Goal: Check status: Check status

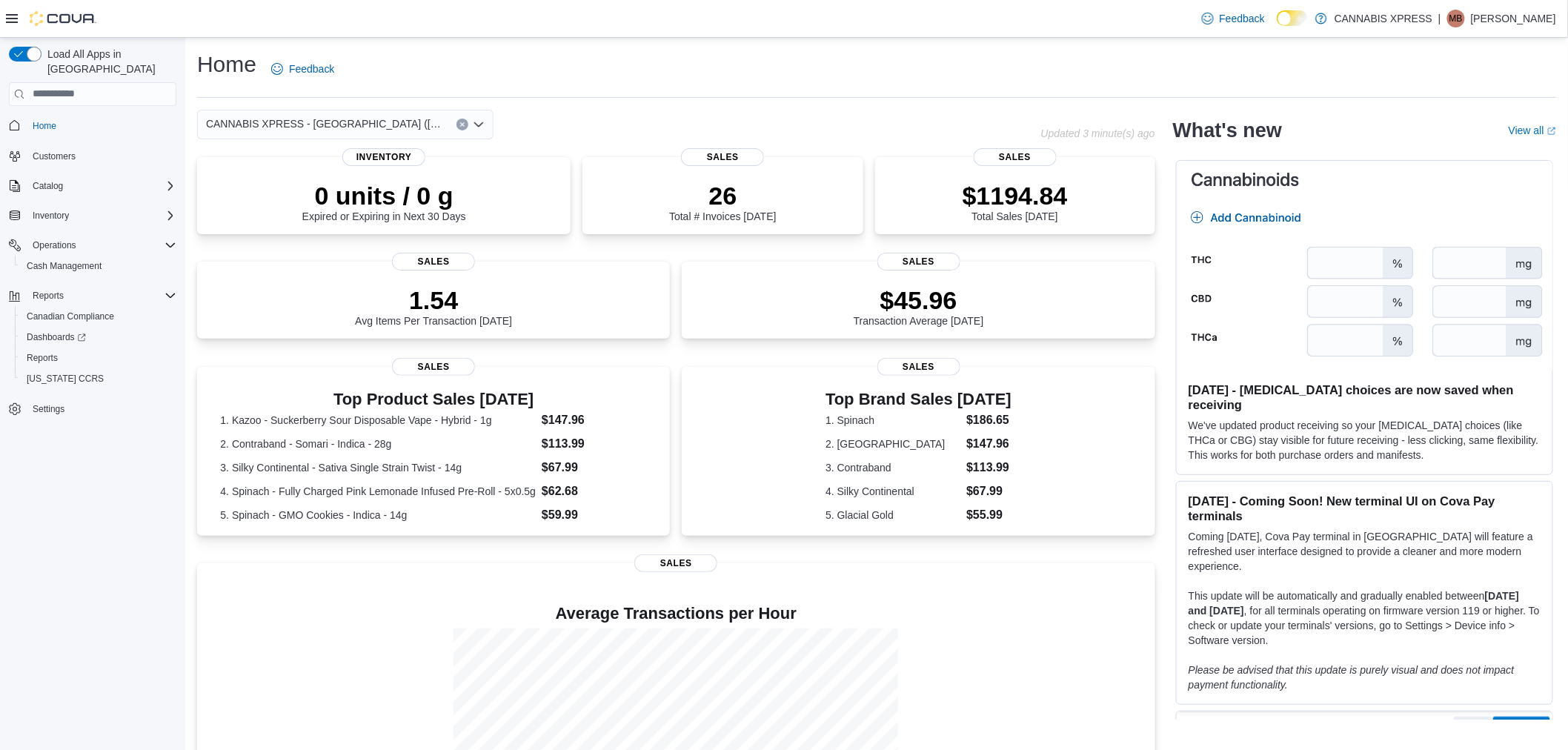
click at [223, 546] on div "Top Product Sales Today 1. Kazoo - Suckerberry Sour Disposable Vape - Hybrid - …" at bounding box center [433, 456] width 473 height 179
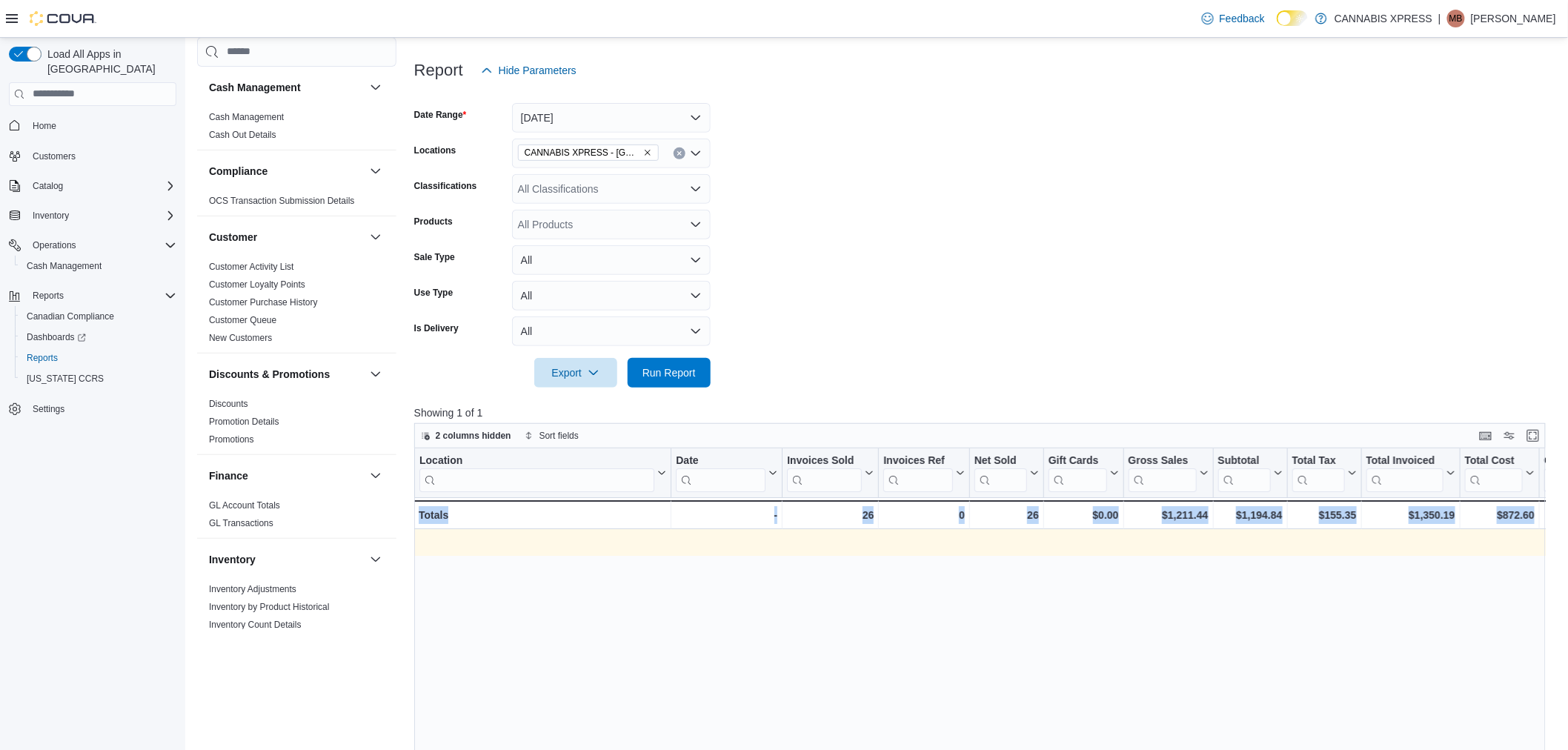
scroll to position [0, 1606]
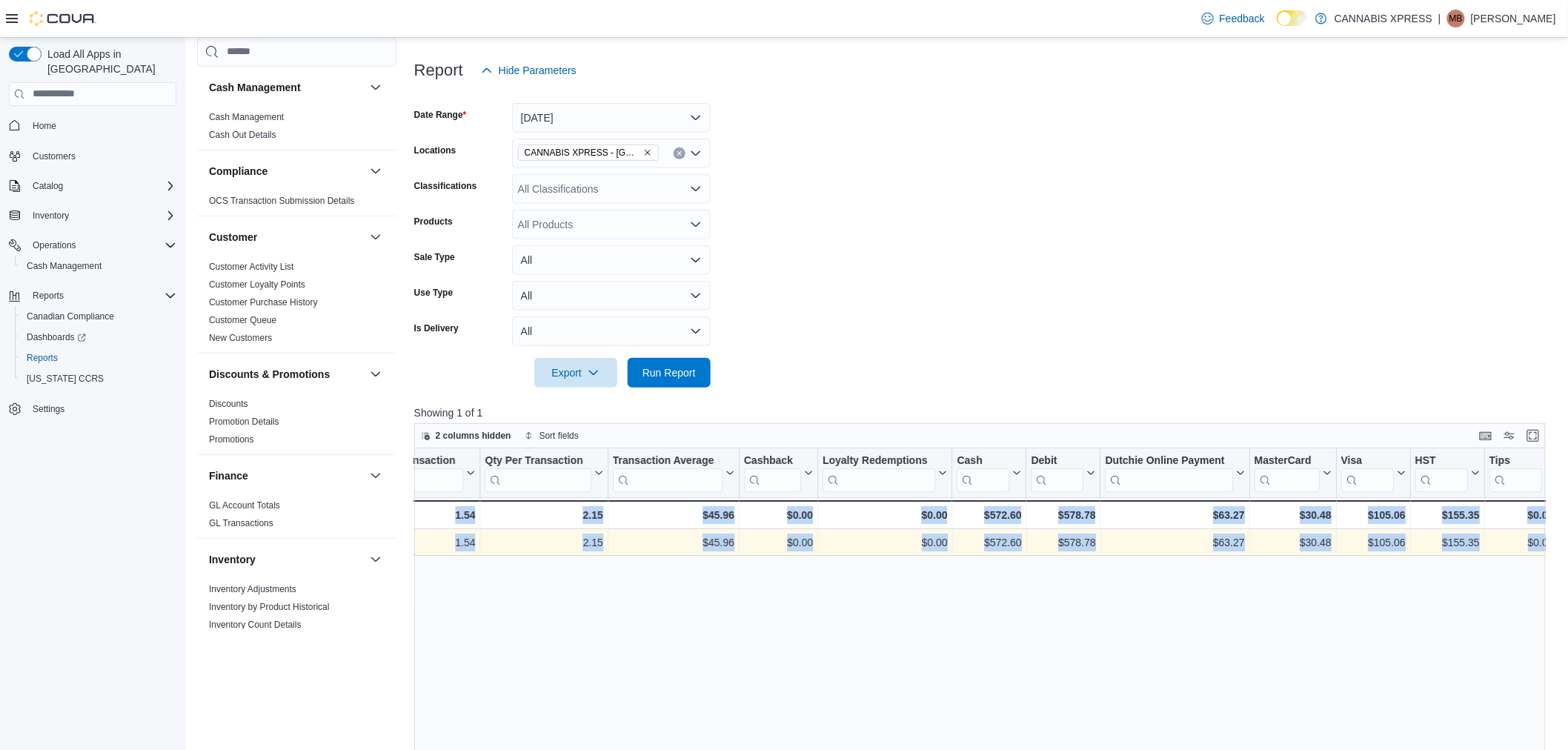
drag, startPoint x: 1154, startPoint y: 549, endPoint x: 2287, endPoint y: 607, distance: 1134.5
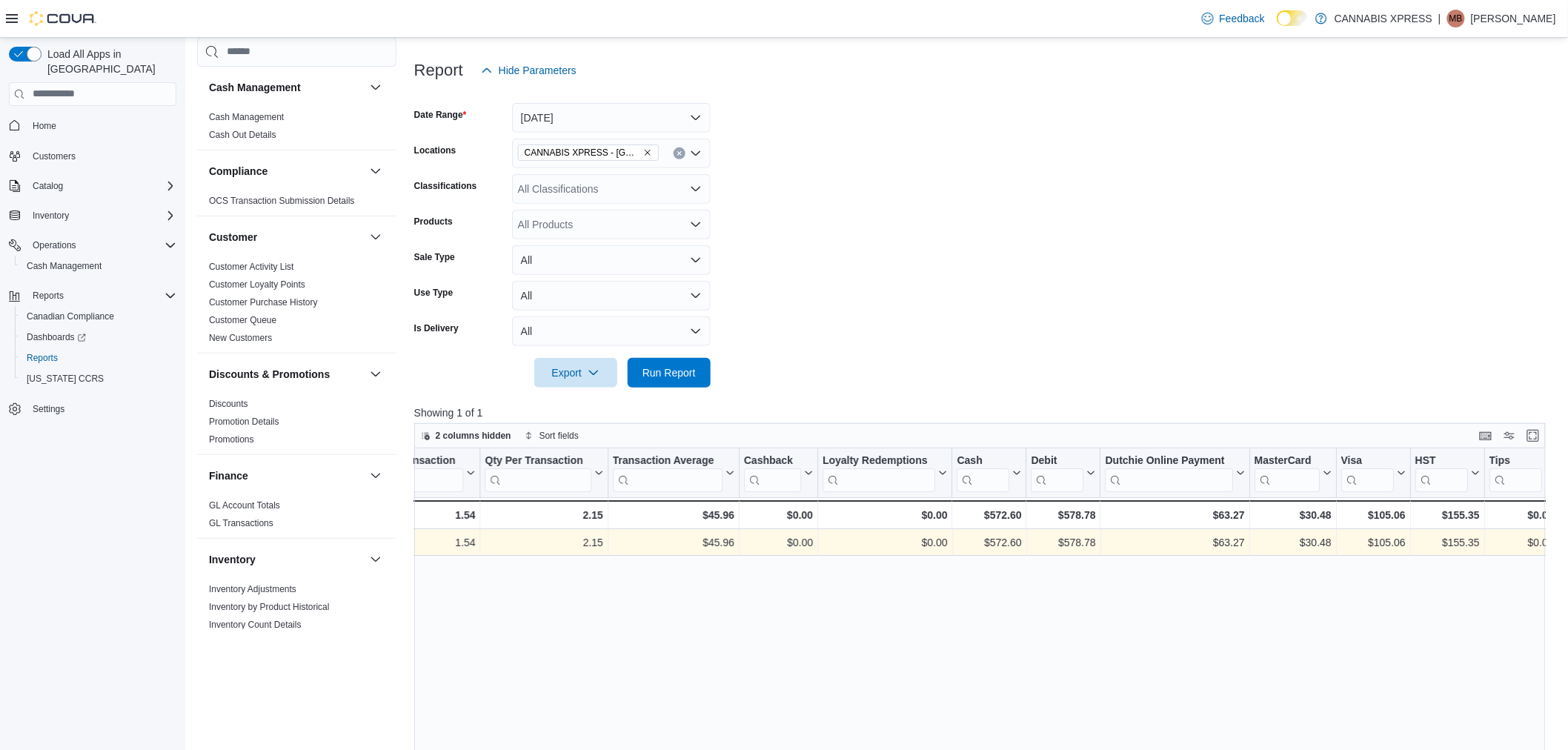
click at [1088, 225] on form "Date Range [DATE] Locations CANNABIS XPRESS - Ridgetown ([GEOGRAPHIC_DATA]) Cla…" at bounding box center [986, 236] width 1144 height 303
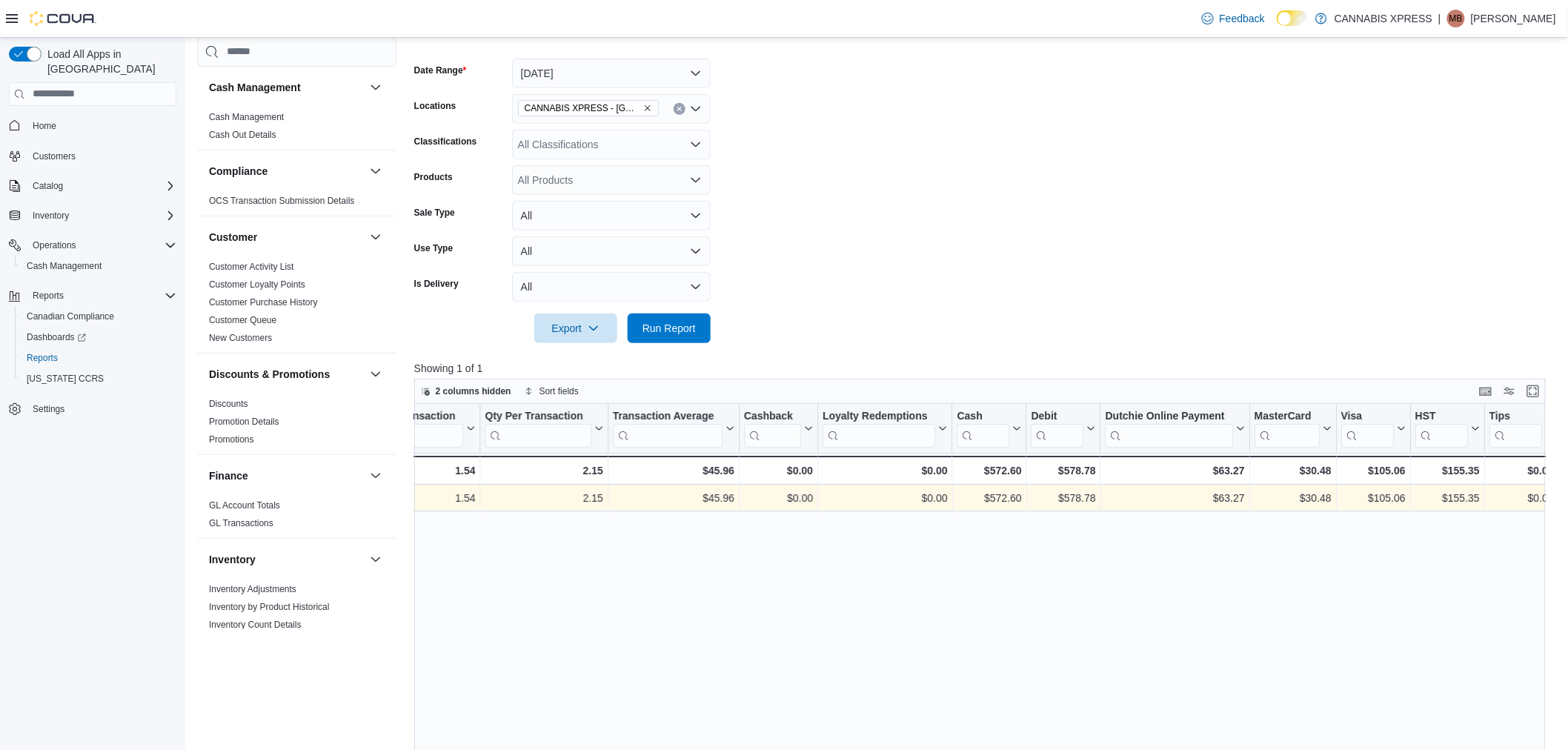
scroll to position [247, 0]
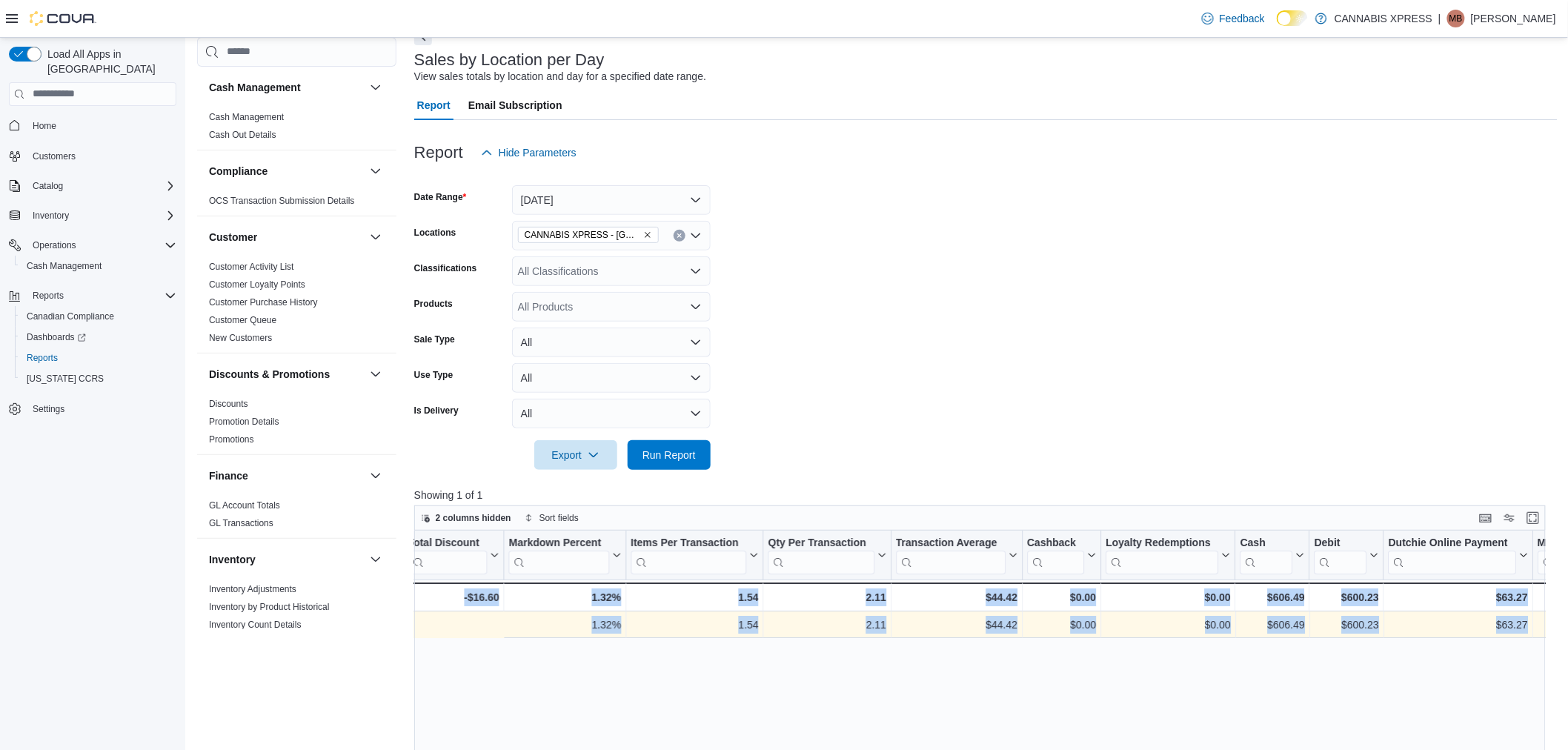
scroll to position [0, 1606]
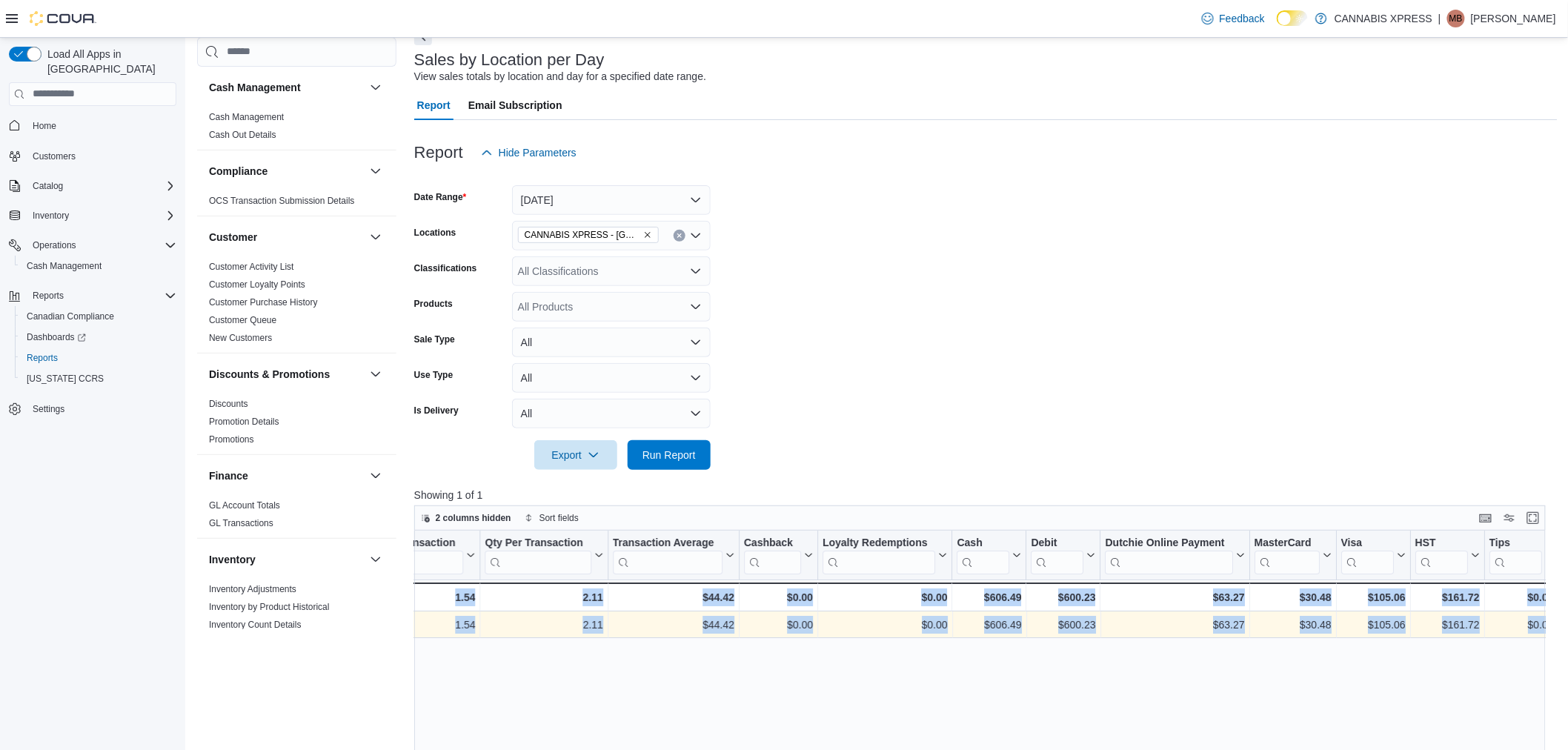
drag, startPoint x: 1063, startPoint y: 625, endPoint x: 1754, endPoint y: 628, distance: 691.0
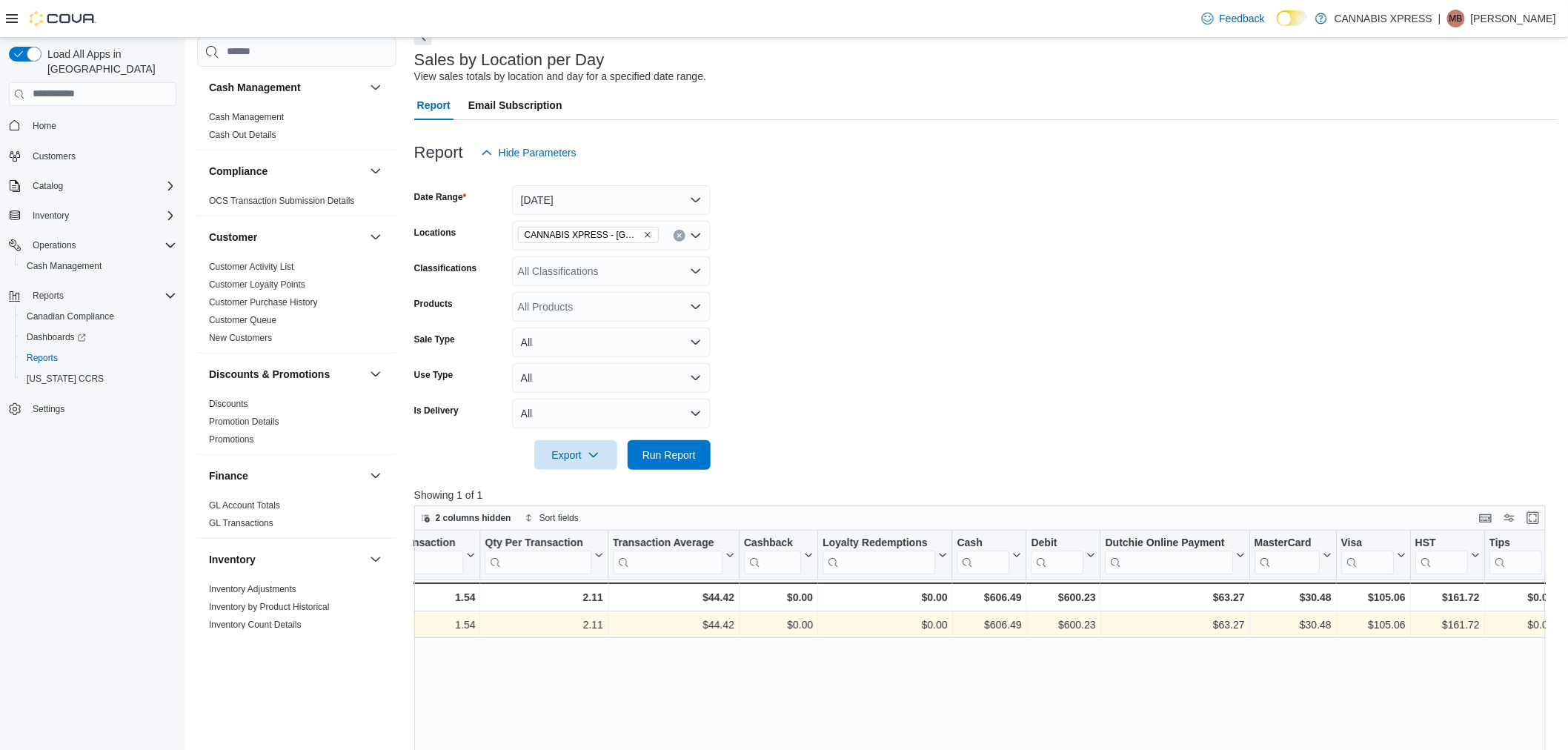
click at [1078, 343] on form "Date Range [DATE] Locations CANNABIS XPRESS - Ridgetown ([GEOGRAPHIC_DATA]) Cla…" at bounding box center [986, 319] width 1144 height 303
